Goal: Find specific page/section: Find specific page/section

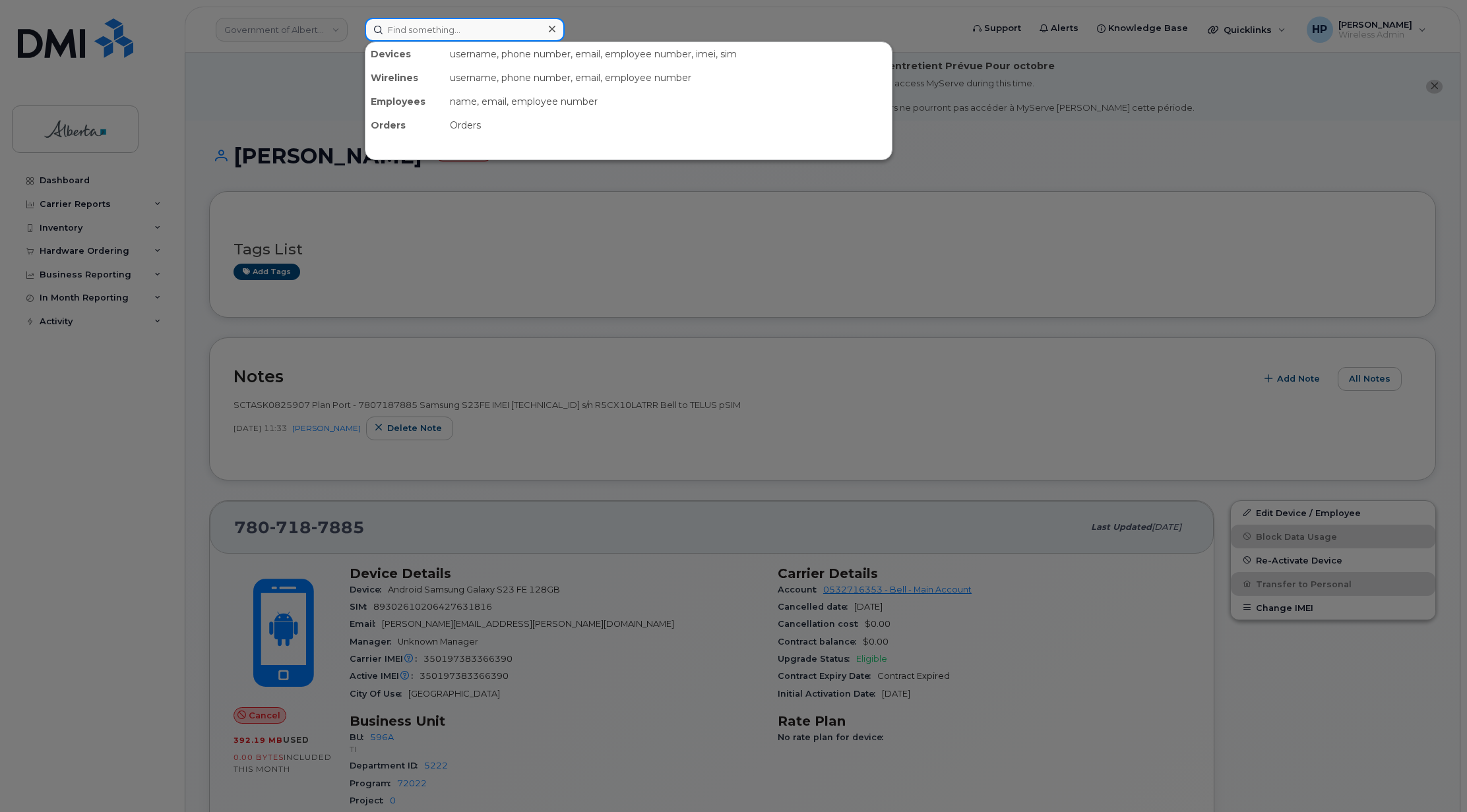
click at [448, 37] on input at bounding box center [464, 29] width 200 height 23
paste input "7809180410"
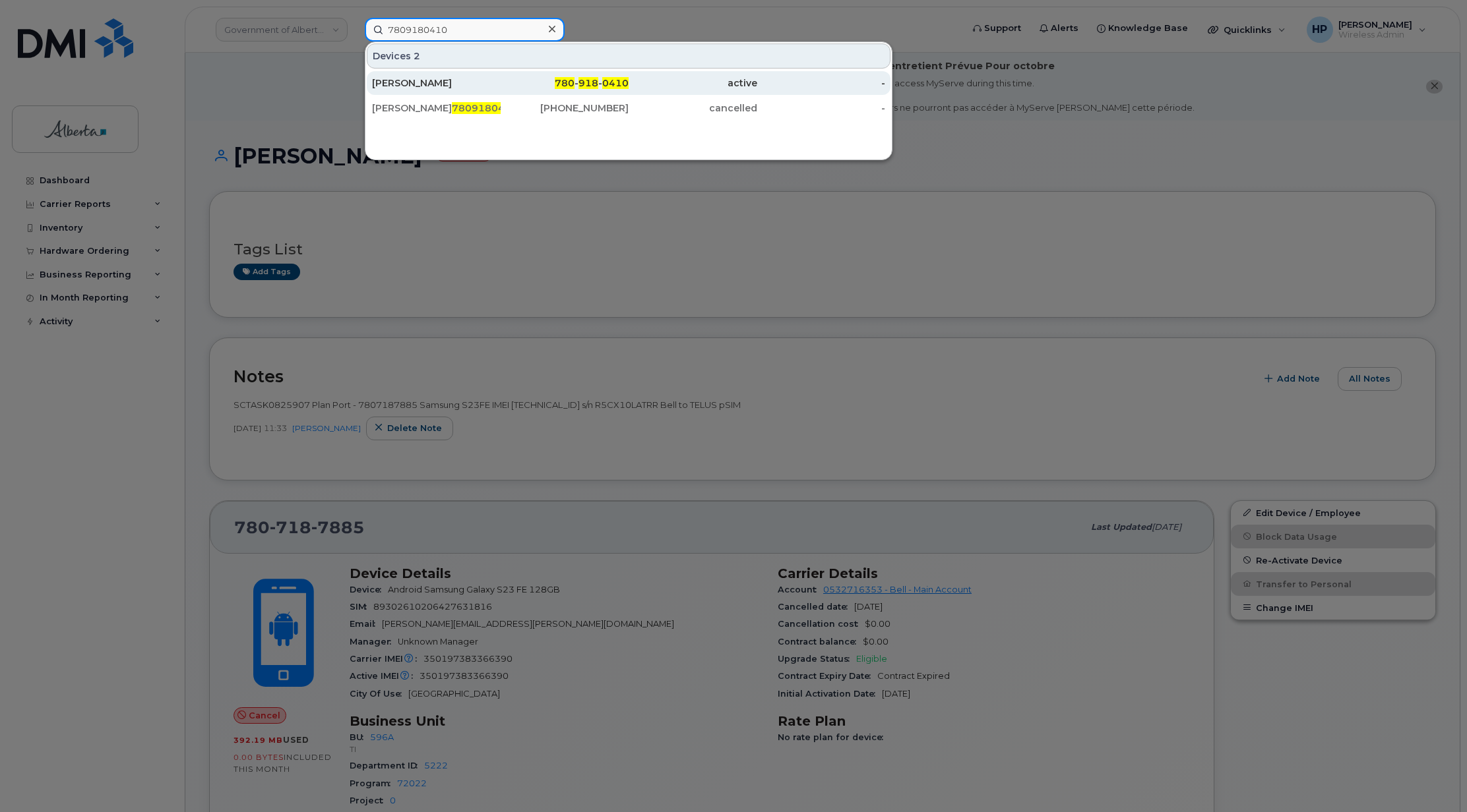
type input "7809180410"
click at [439, 83] on div "[PERSON_NAME]" at bounding box center [437, 83] width 129 height 13
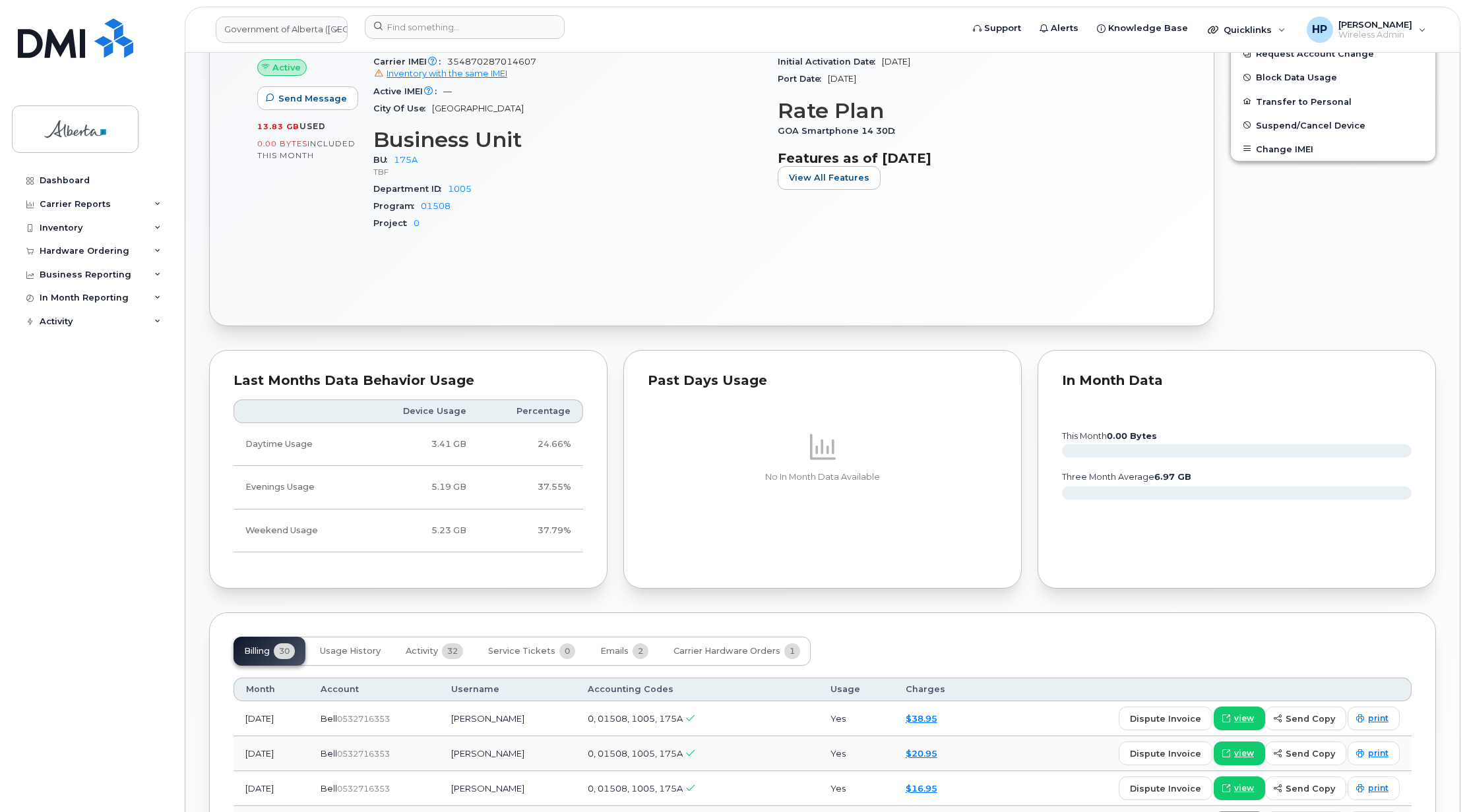
scroll to position [687, 0]
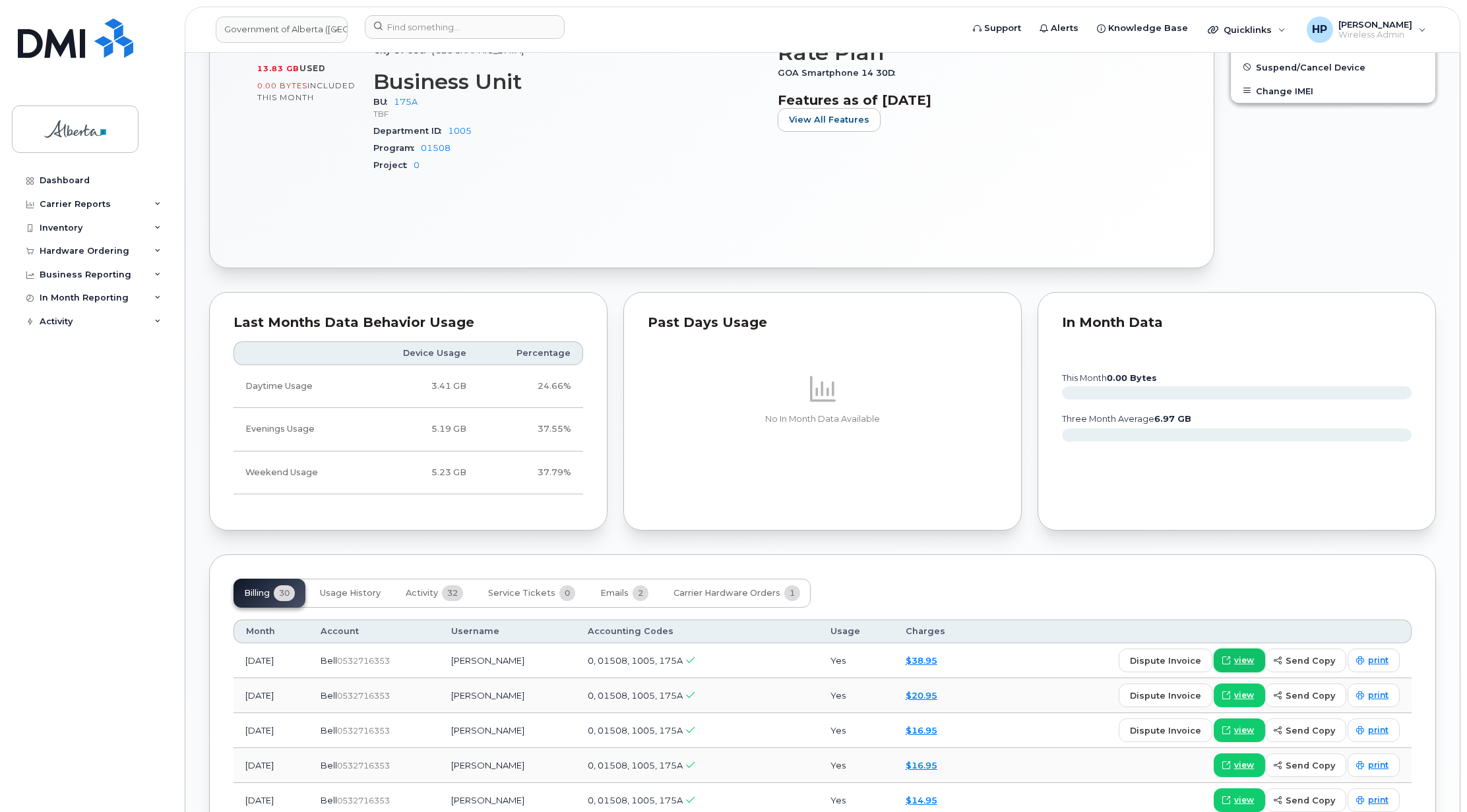
click at [1251, 667] on span "view" at bounding box center [1244, 661] width 20 height 12
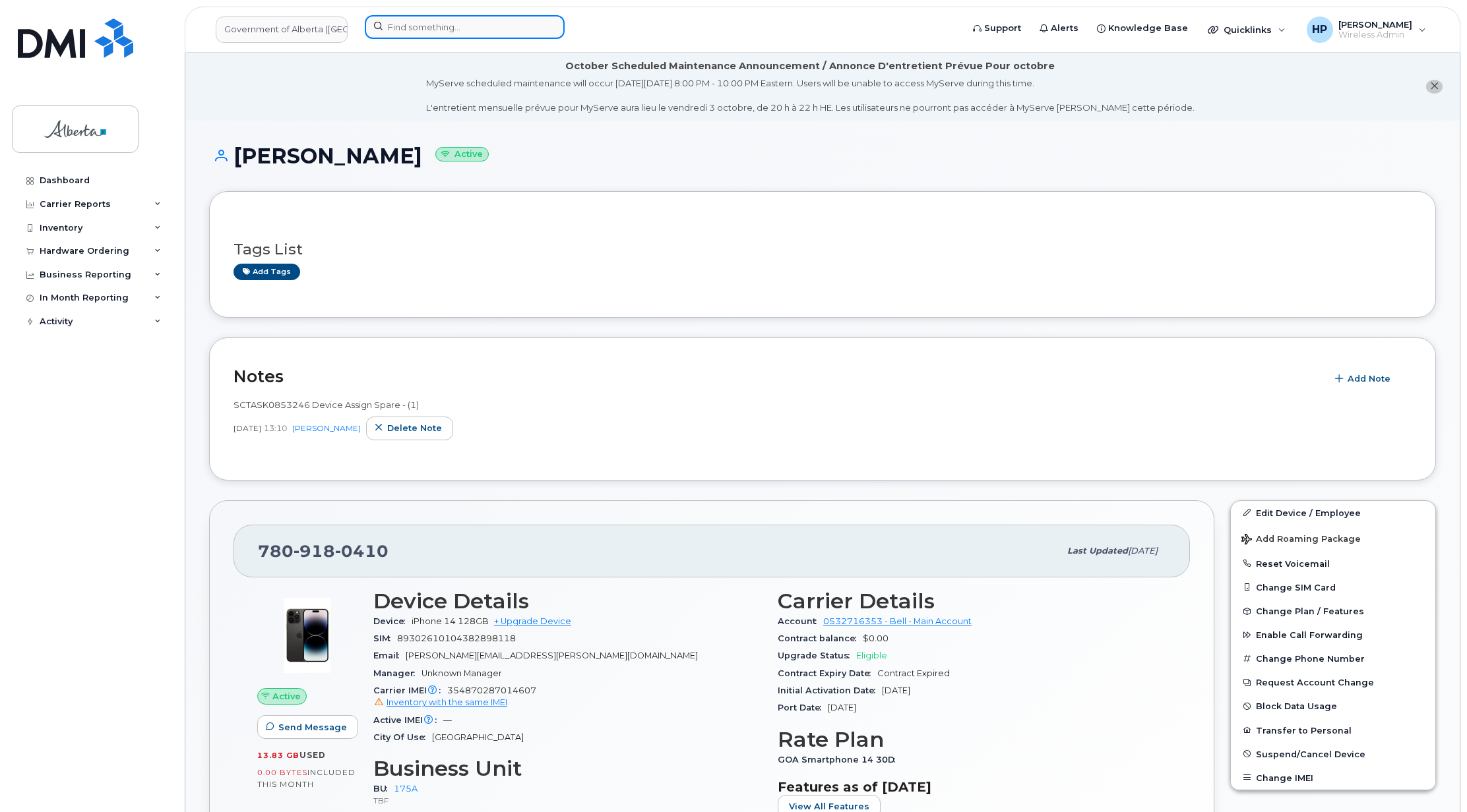
click at [388, 30] on input at bounding box center [464, 27] width 200 height 23
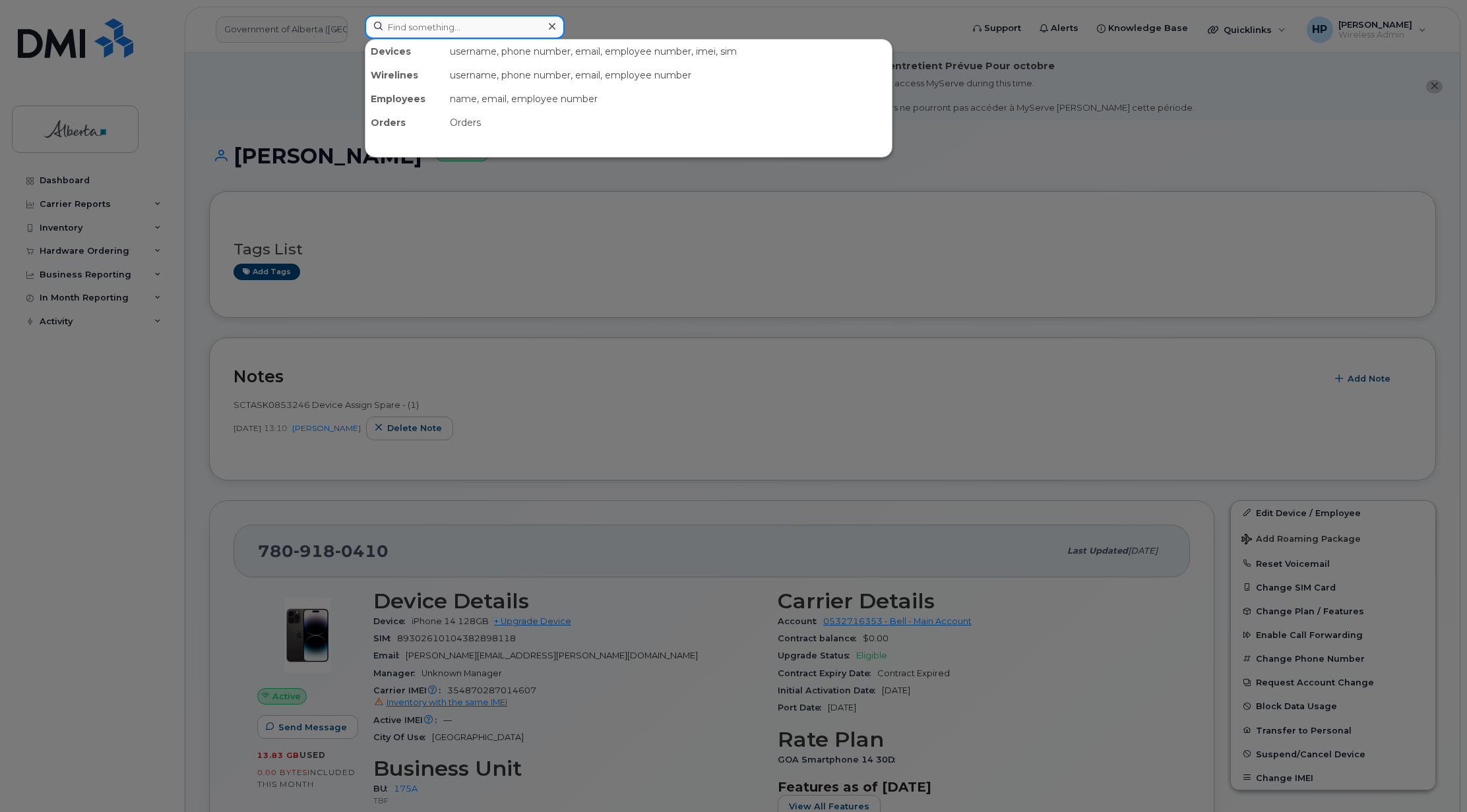
paste input "7804278473"
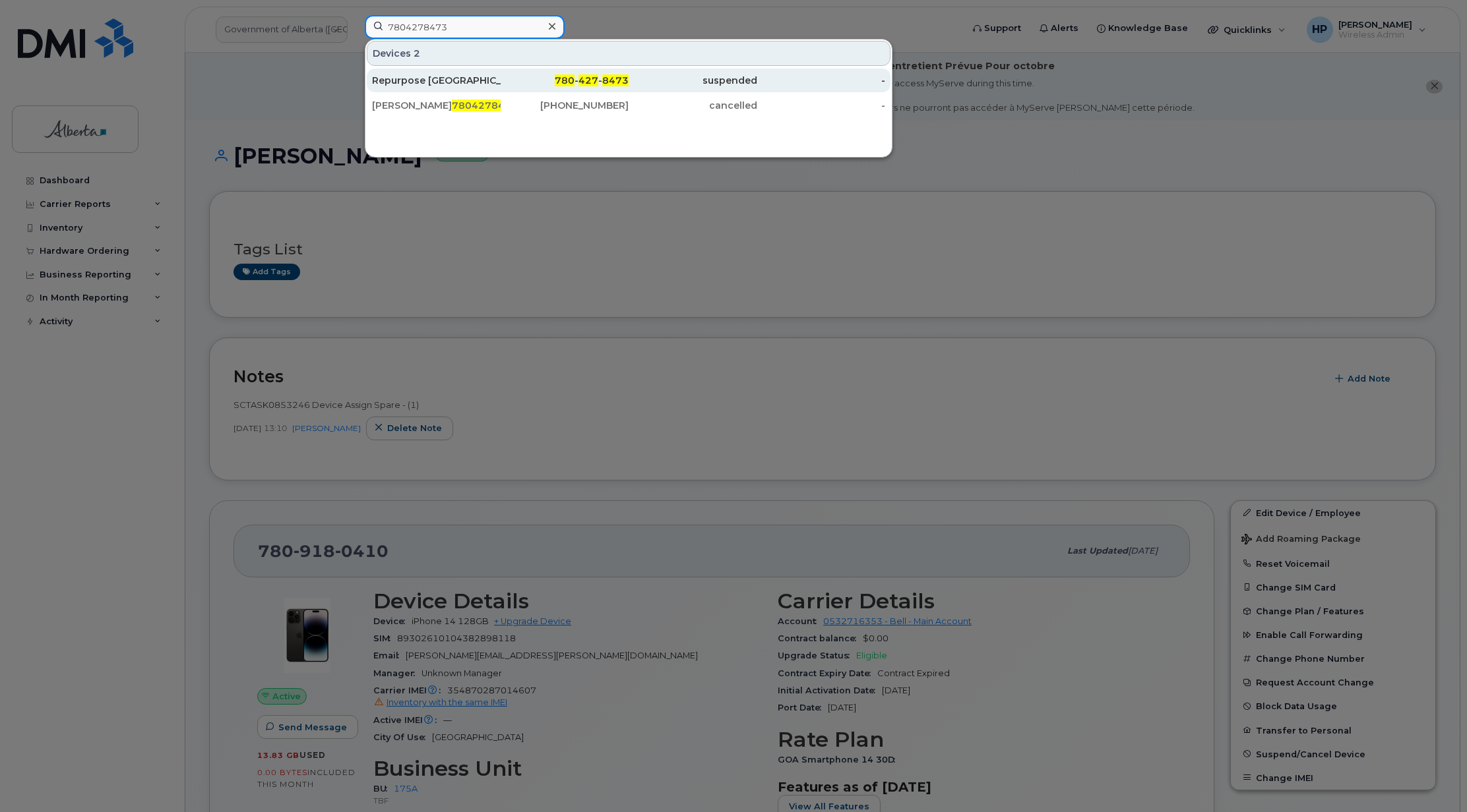
type input "7804278473"
click at [439, 79] on div "Repurpose [GEOGRAPHIC_DATA]" at bounding box center [437, 80] width 129 height 13
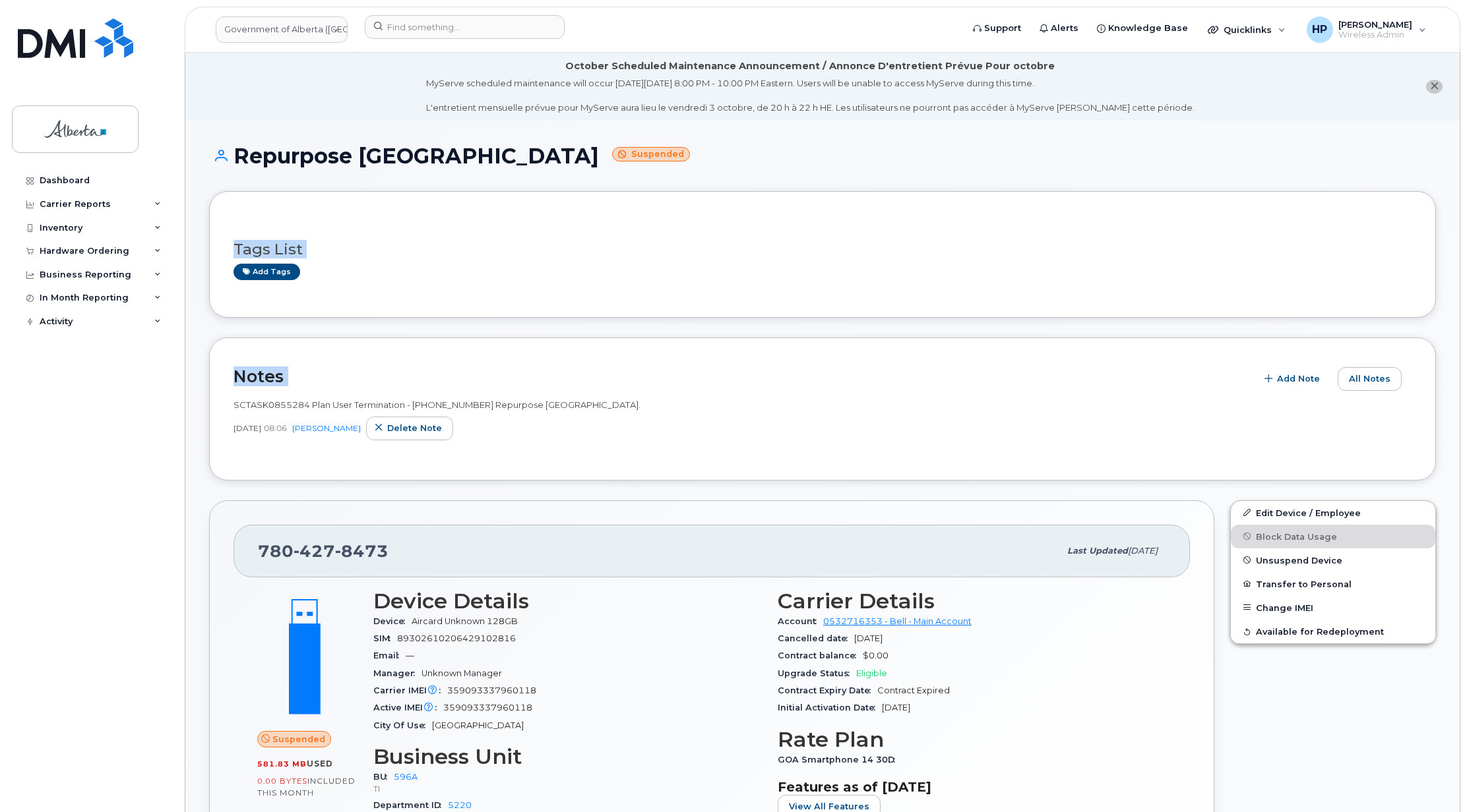
drag, startPoint x: 1466, startPoint y: 196, endPoint x: 1470, endPoint y: 379, distance: 183.0
drag, startPoint x: 236, startPoint y: 153, endPoint x: 470, endPoint y: 170, distance: 234.6
click at [470, 170] on div "Repurpose Edmonton Suspended" at bounding box center [823, 168] width 1227 height 47
copy h1 "Repurpose [GEOGRAPHIC_DATA]"
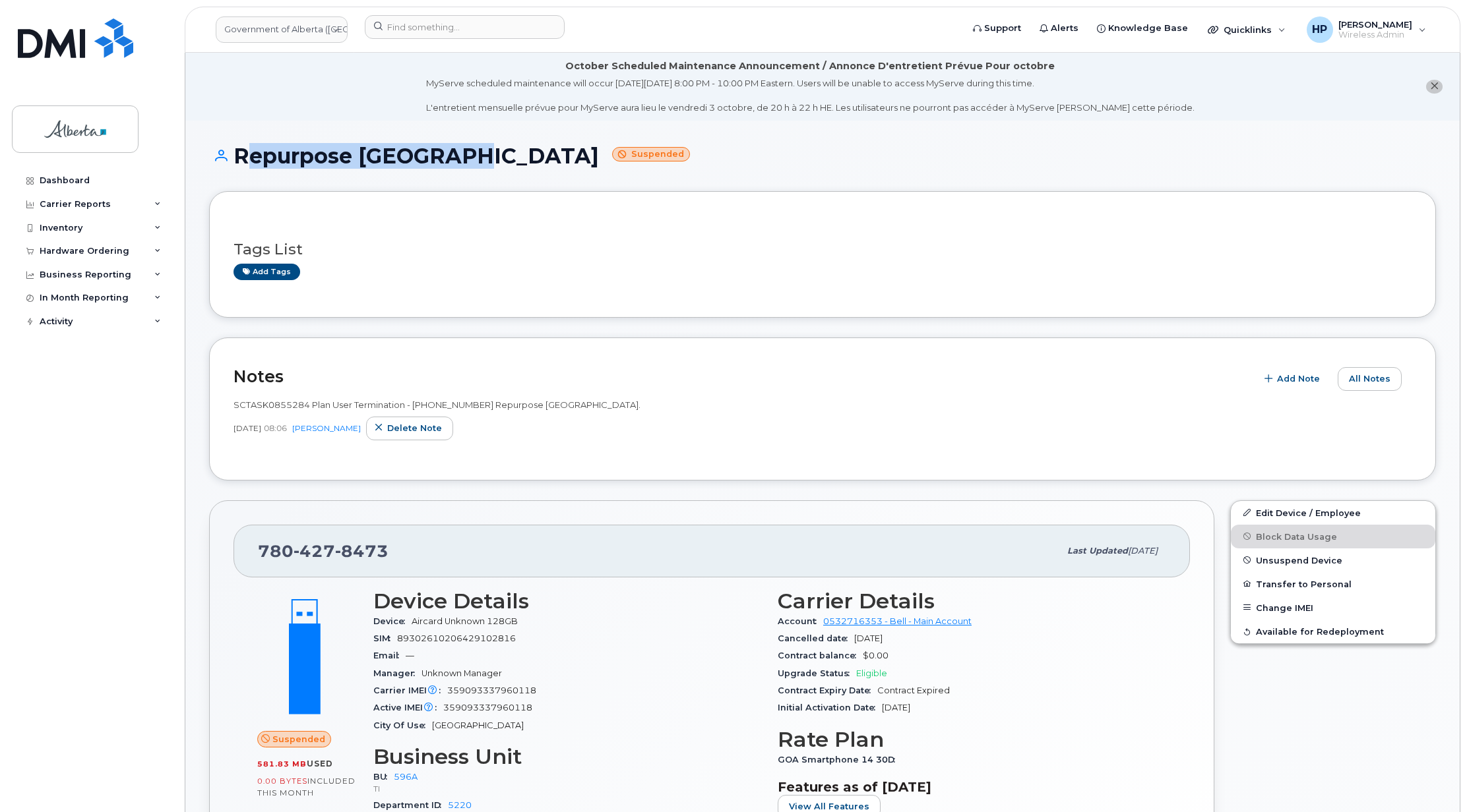
copy h1 "Repurpose [GEOGRAPHIC_DATA]"
